Goal: Find contact information: Find contact information

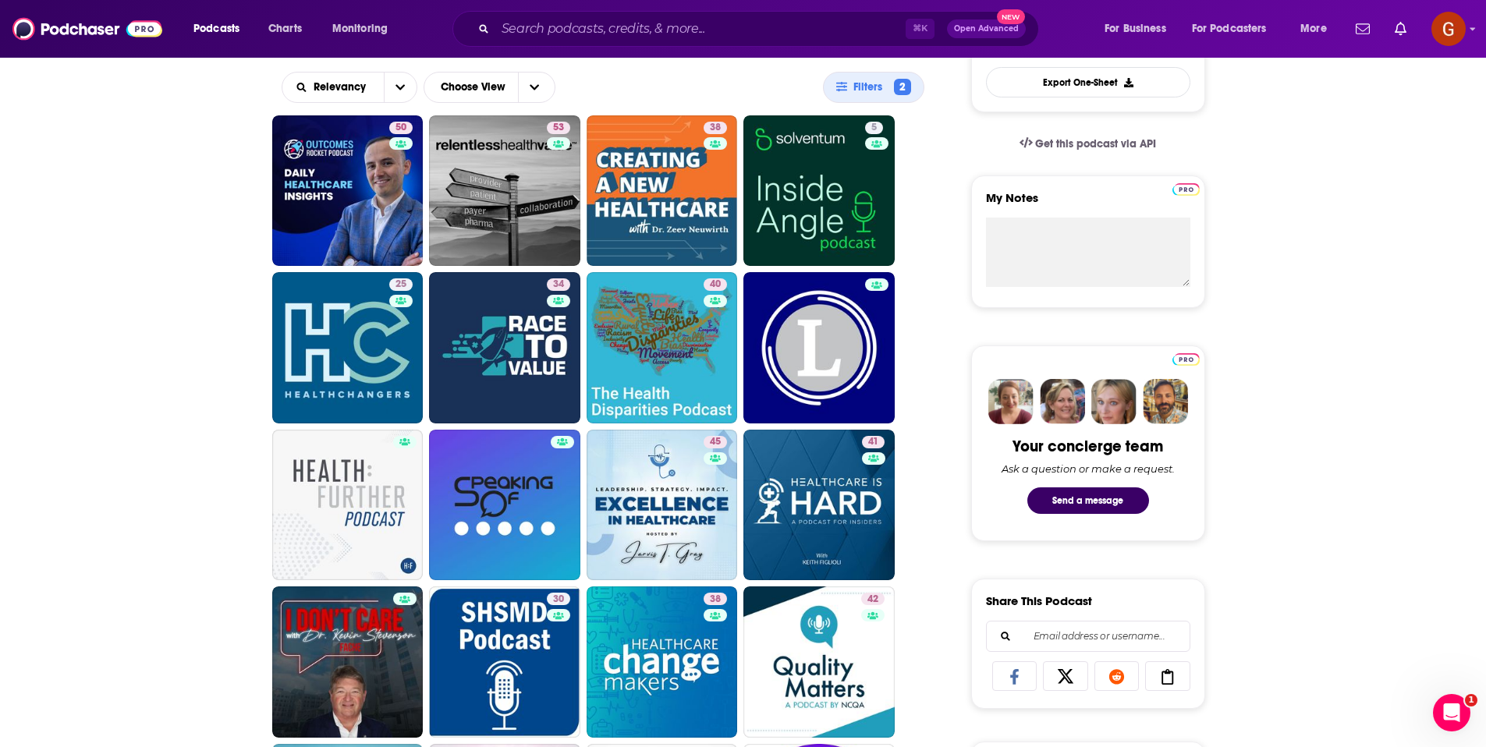
scroll to position [458, 0]
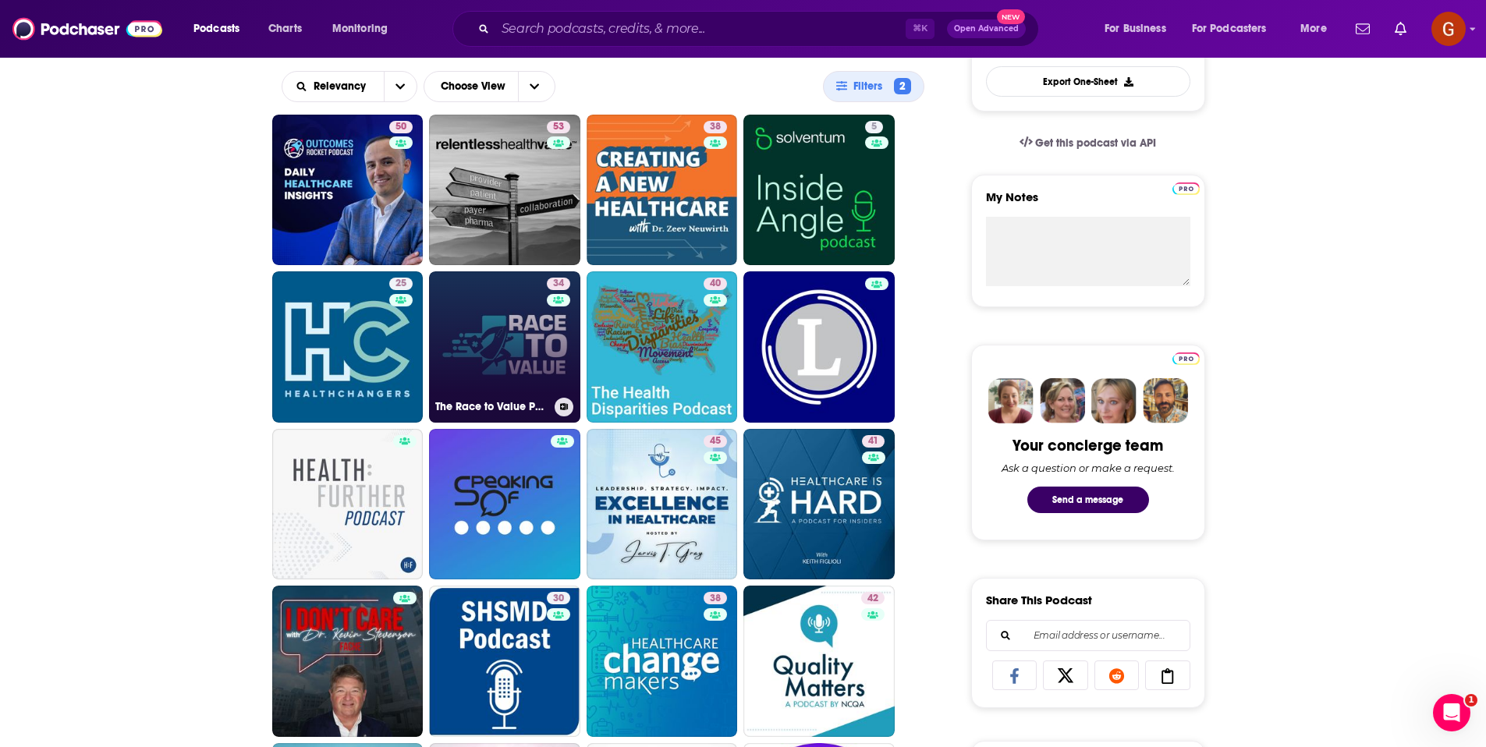
click at [521, 355] on link "34 The Race to Value Podcast" at bounding box center [504, 346] width 151 height 151
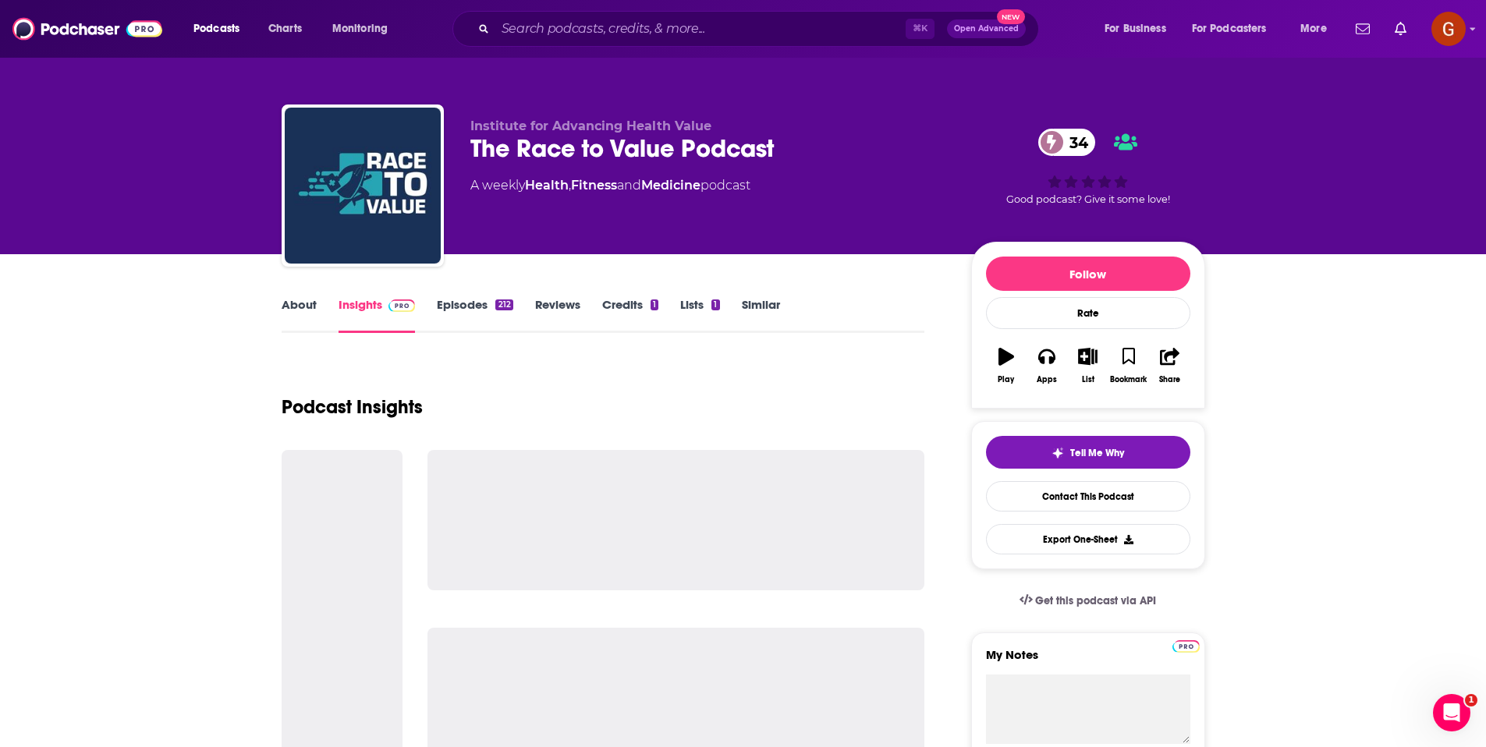
click at [617, 146] on div "The Race to Value Podcast 34" at bounding box center [708, 148] width 476 height 30
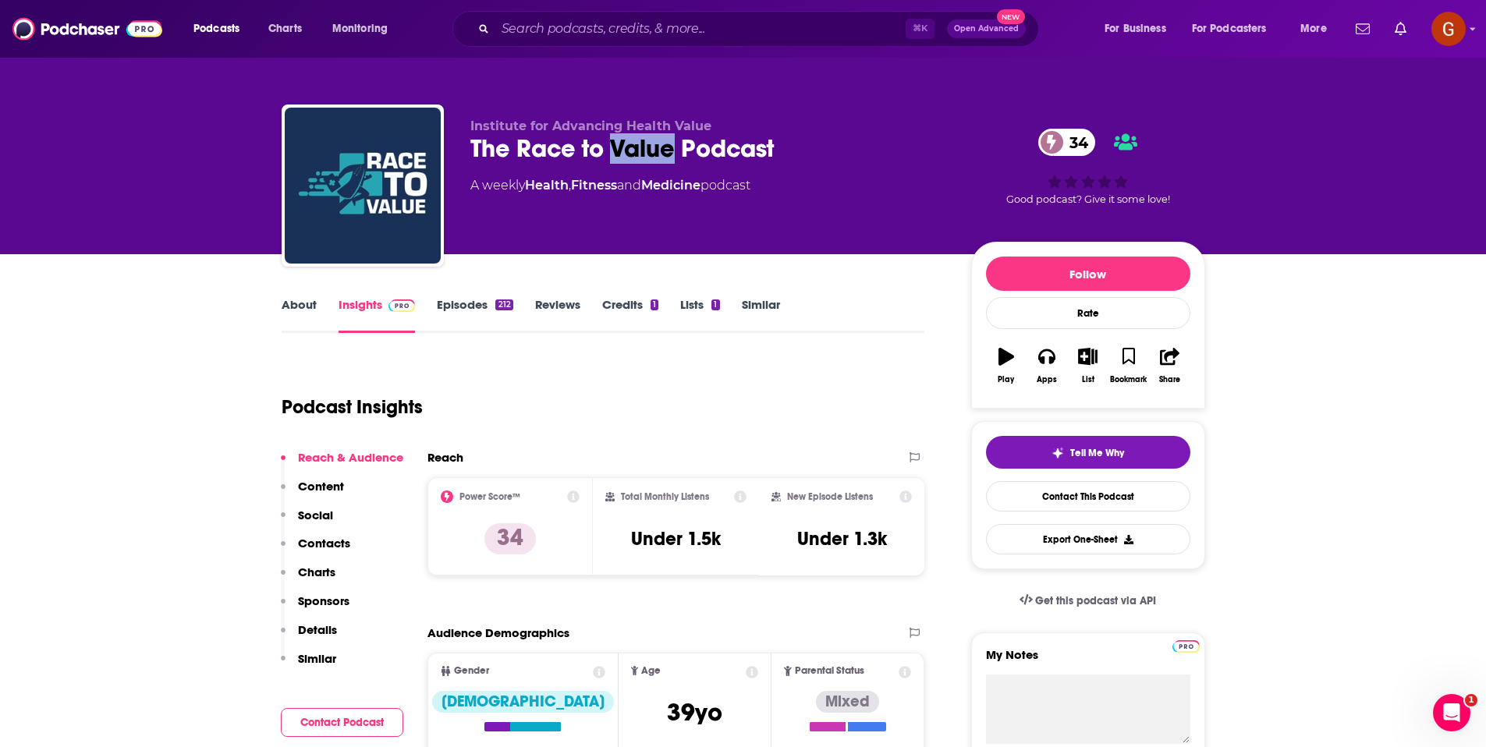
click at [617, 146] on div "The Race to Value Podcast 34" at bounding box center [708, 148] width 476 height 30
copy div "The Race to Value Podcast 34"
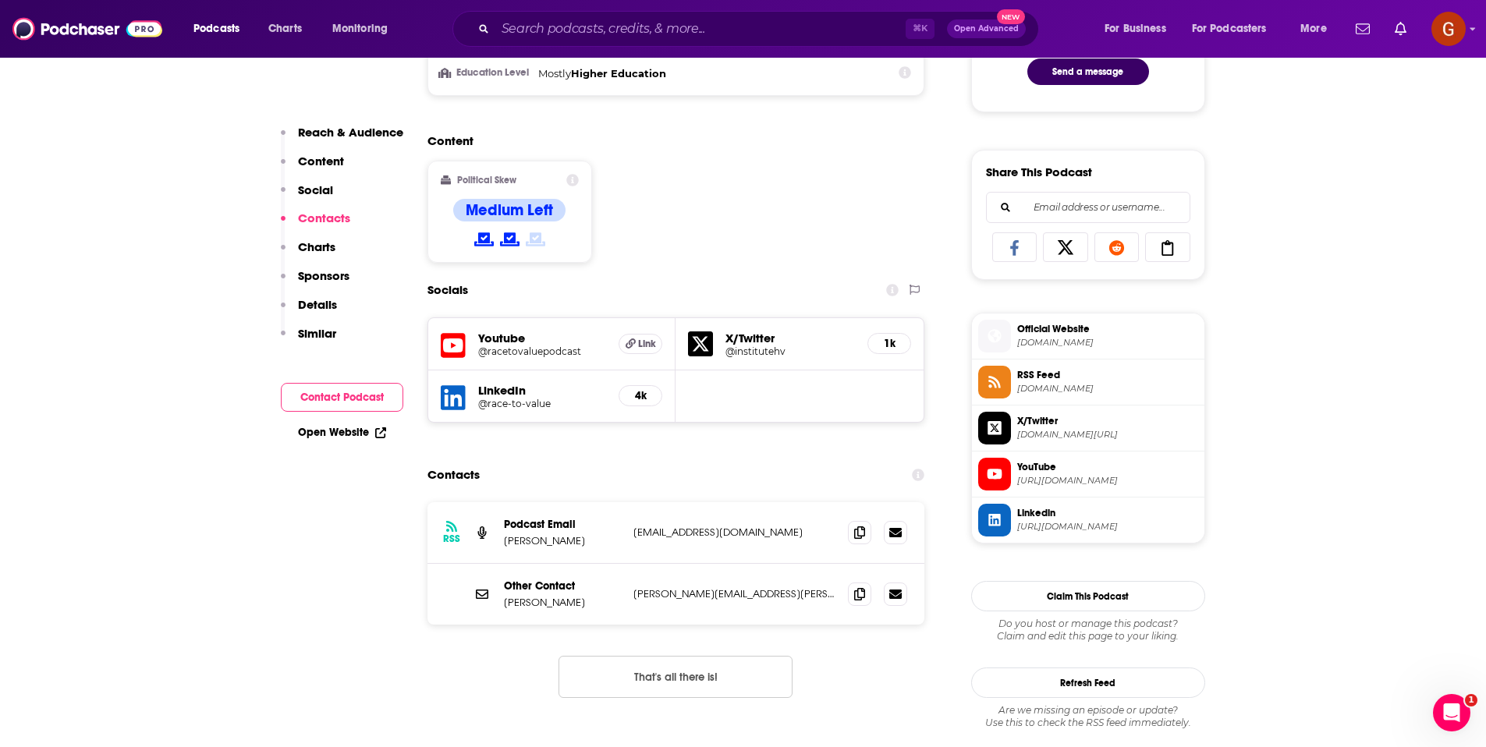
scroll to position [1260, 0]
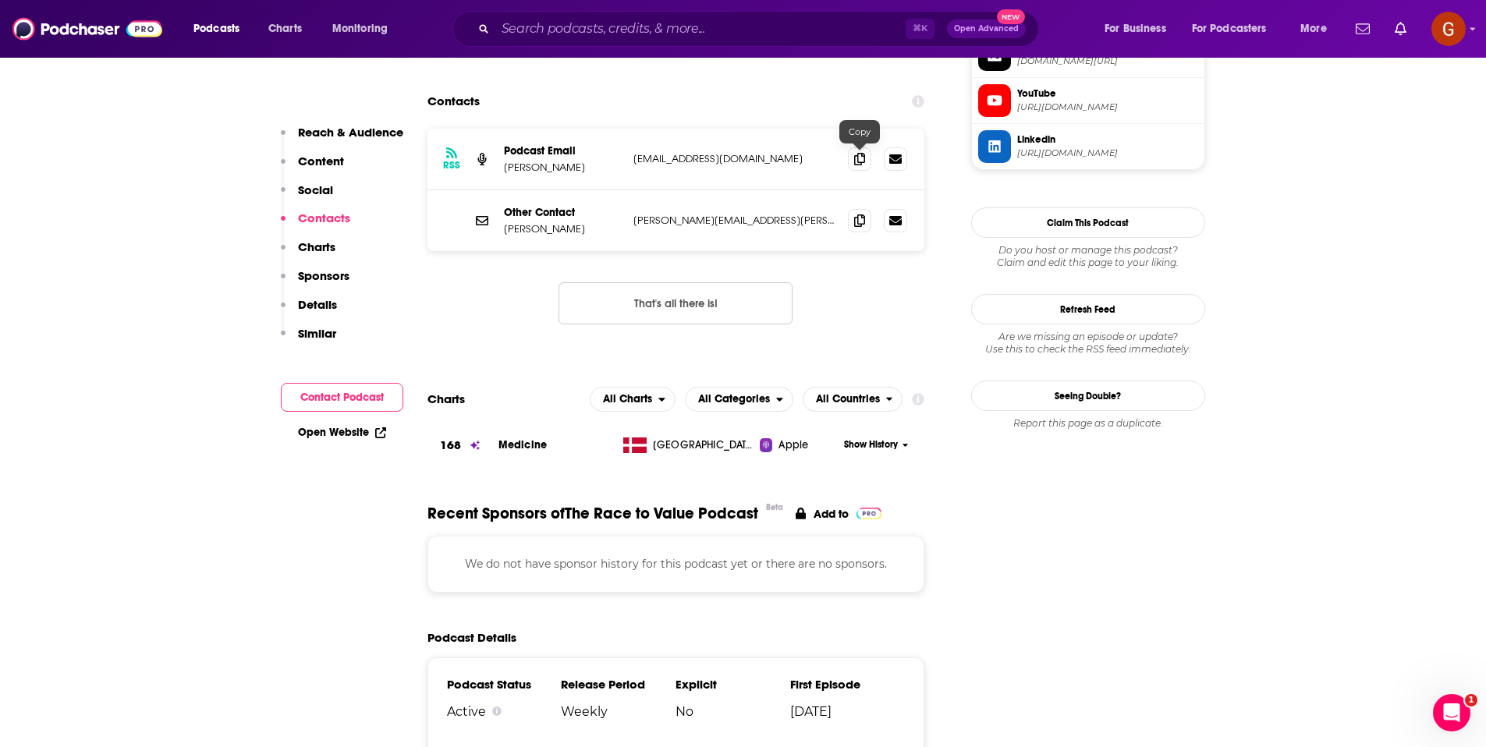
drag, startPoint x: 852, startPoint y: 165, endPoint x: 973, endPoint y: 120, distance: 128.8
click at [853, 165] on span at bounding box center [859, 158] width 23 height 23
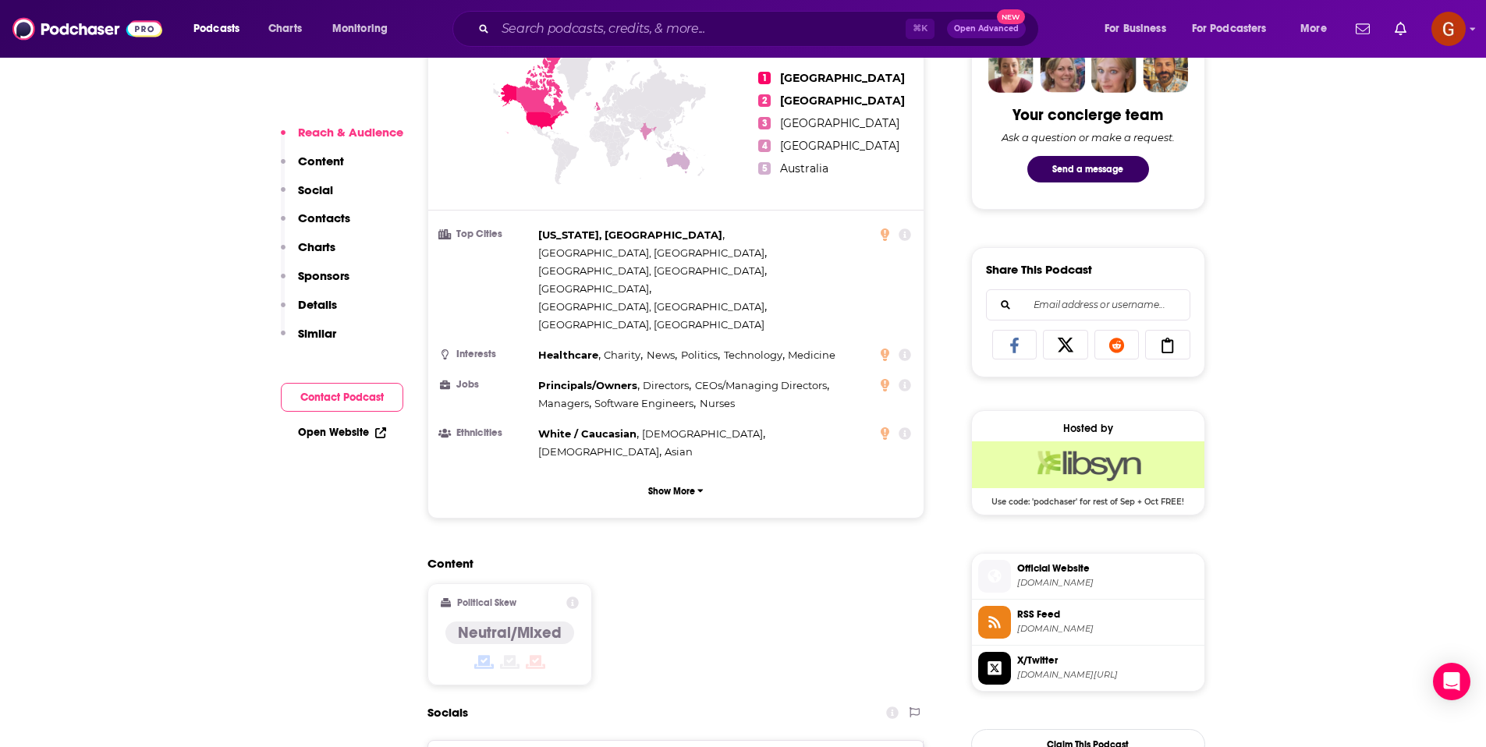
scroll to position [1324, 0]
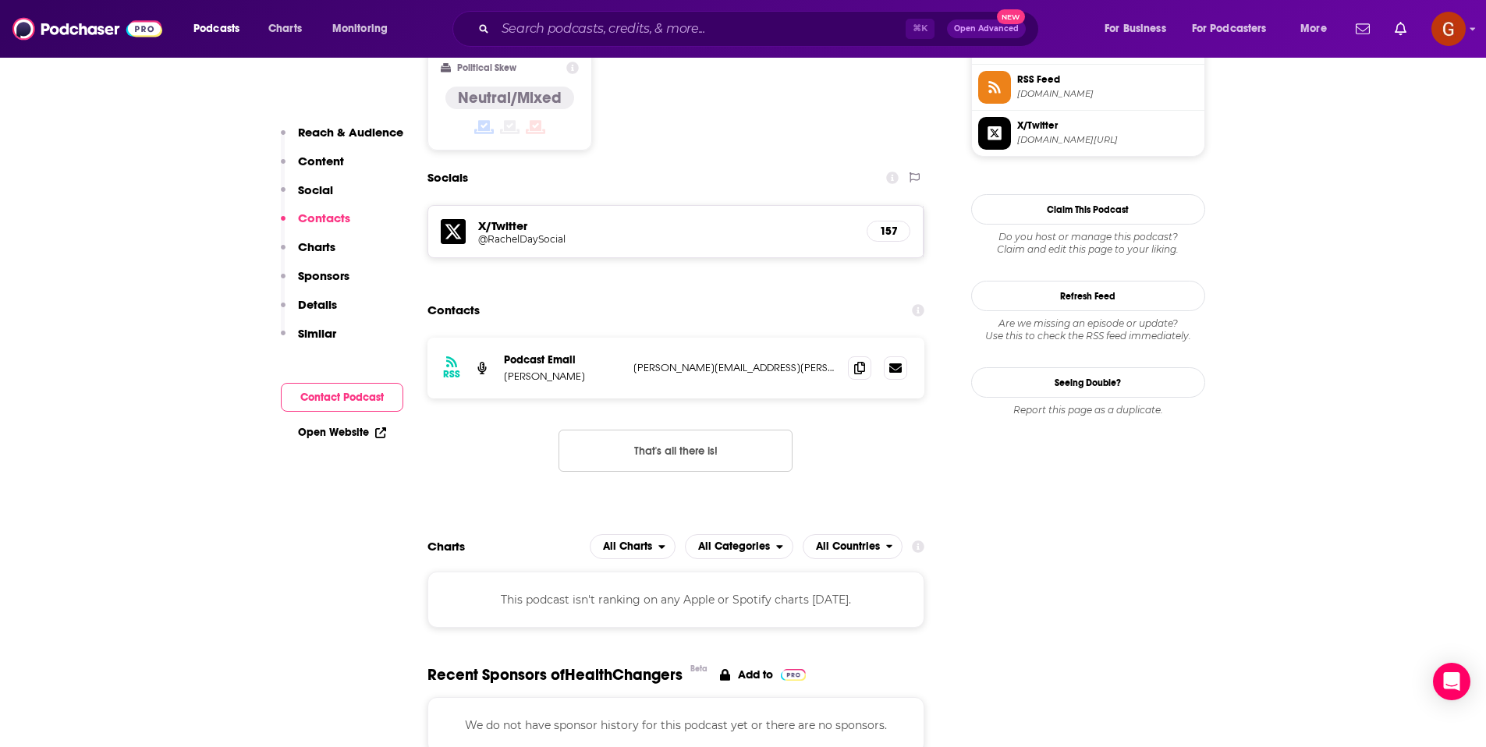
click at [523, 370] on p "[PERSON_NAME]" at bounding box center [562, 376] width 117 height 13
copy p "[PERSON_NAME]"
click at [860, 356] on span at bounding box center [859, 367] width 23 height 23
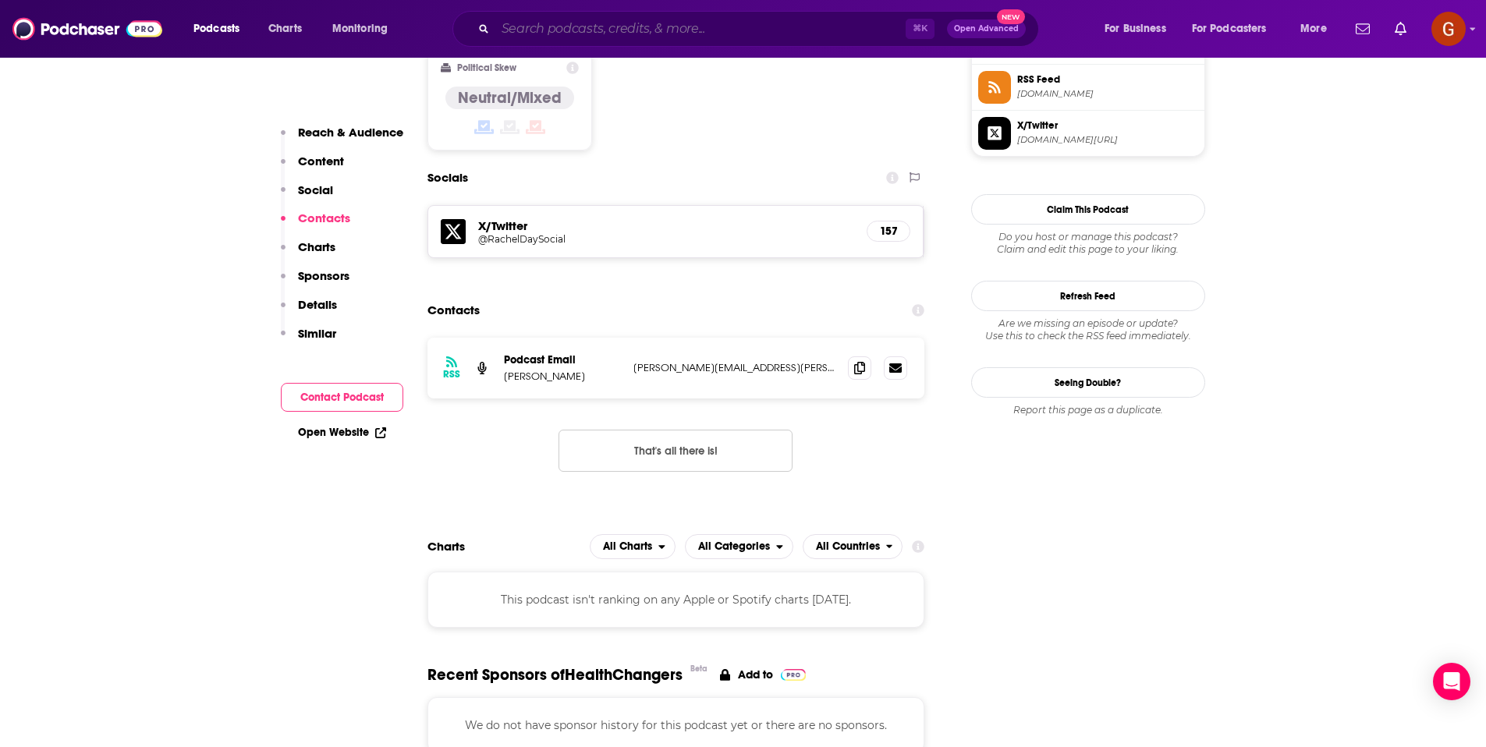
click at [791, 23] on input "Search podcasts, credits, & more..." at bounding box center [700, 28] width 410 height 25
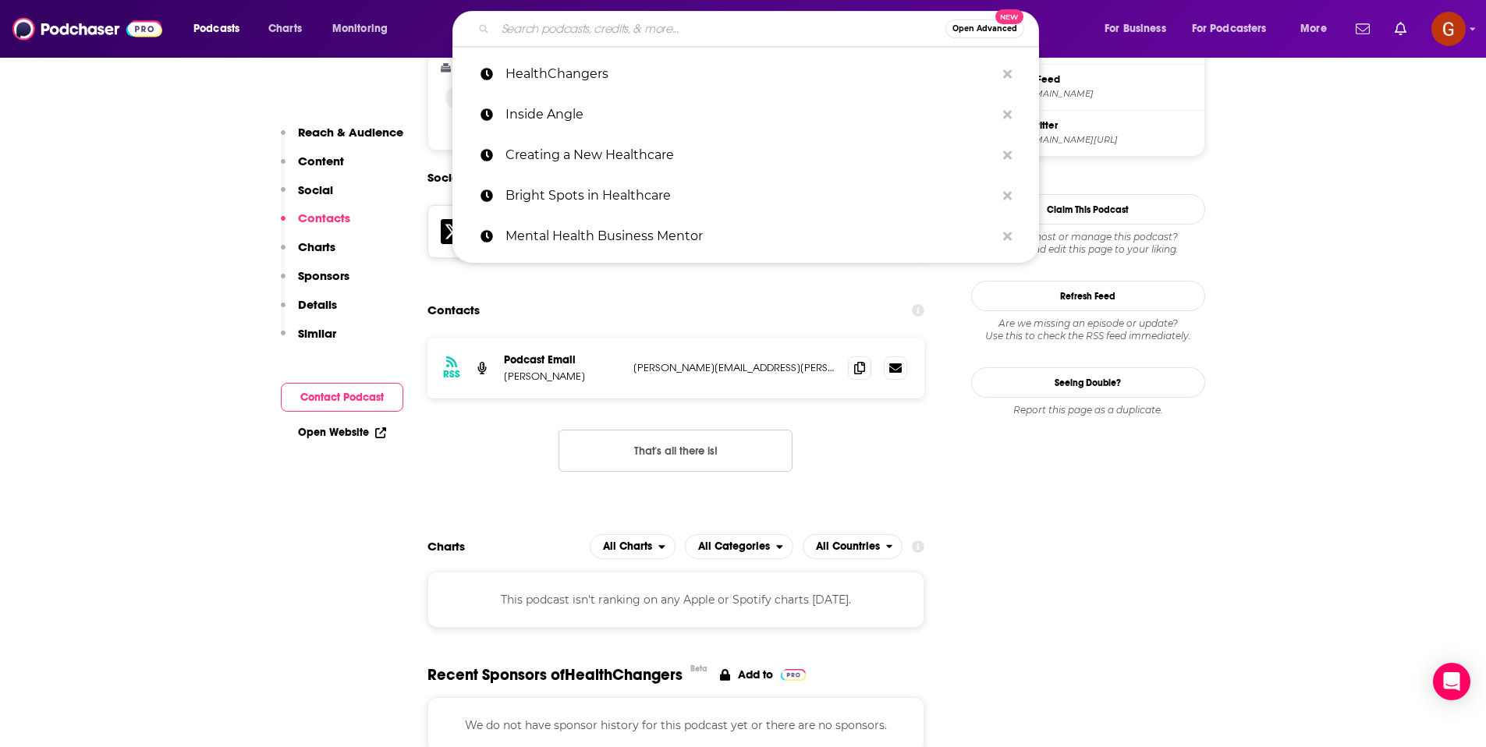
paste input "The Race to Value Podcast"
type input "The Race to Value Podcast"
